Goal: Find specific page/section: Find specific page/section

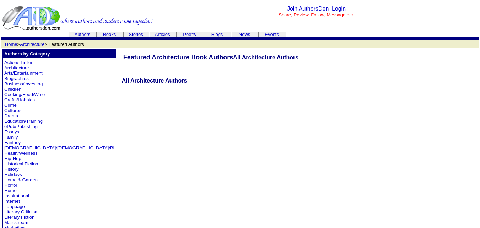
click at [85, 33] on link "Authors" at bounding box center [83, 34] width 16 height 5
drag, startPoint x: 0, startPoint y: 0, endPoint x: 85, endPoint y: 33, distance: 91.2
click at [85, 33] on link "Authors" at bounding box center [83, 34] width 16 height 5
